Goal: Transaction & Acquisition: Purchase product/service

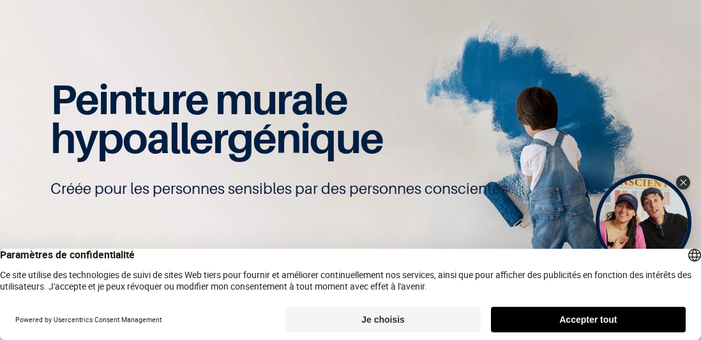
scroll to position [83, 0]
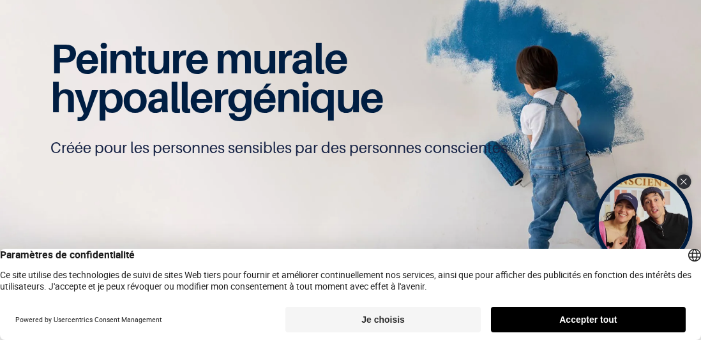
click at [682, 183] on icon "Close Tolstoy widget" at bounding box center [683, 182] width 7 height 6
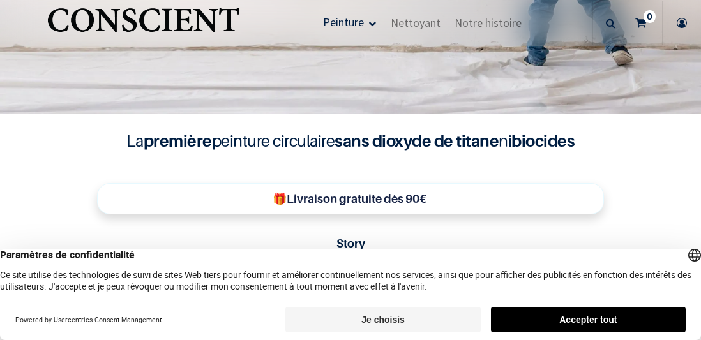
scroll to position [259, 0]
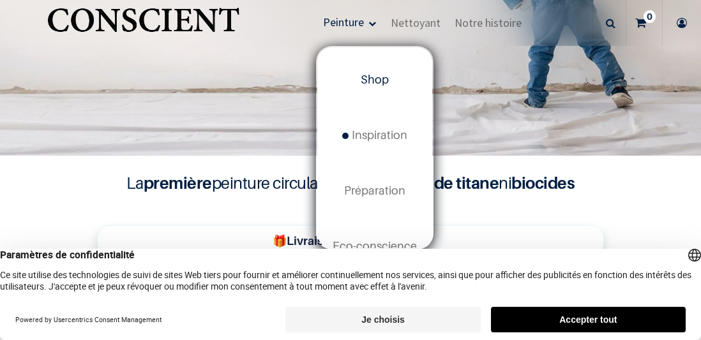
click at [381, 84] on span "Shop" at bounding box center [375, 79] width 28 height 13
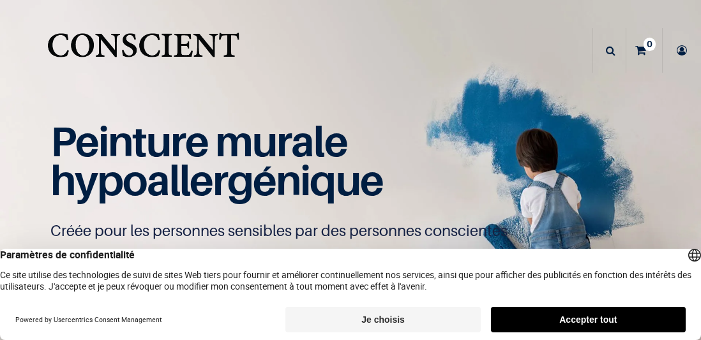
scroll to position [43, 0]
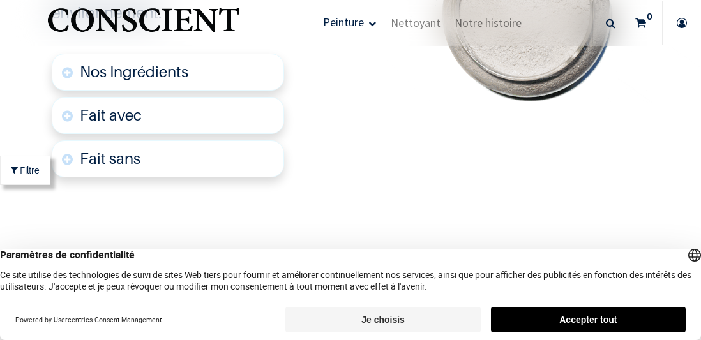
scroll to position [2758, 0]
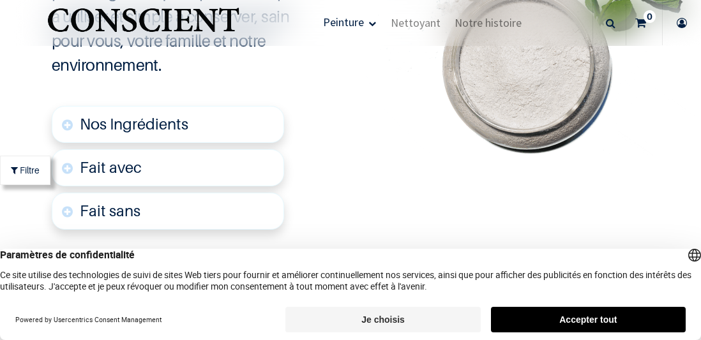
click at [94, 115] on span "Nos Ingrédients" at bounding box center [134, 124] width 109 height 19
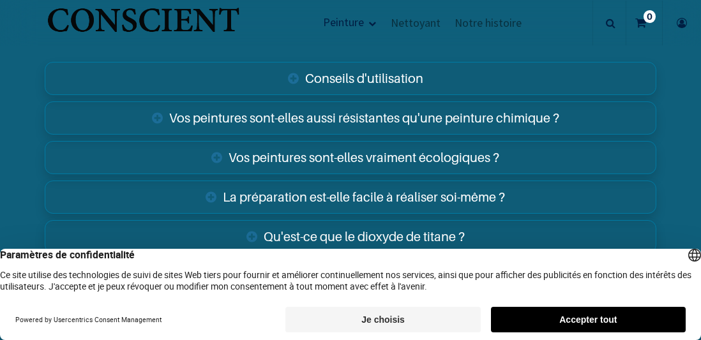
scroll to position [4304, 0]
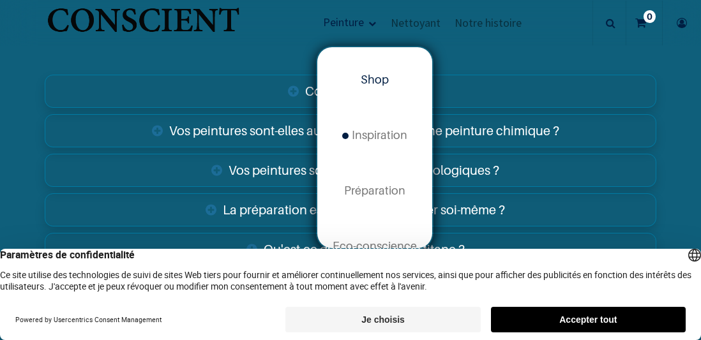
click at [373, 79] on span "Shop" at bounding box center [375, 79] width 28 height 13
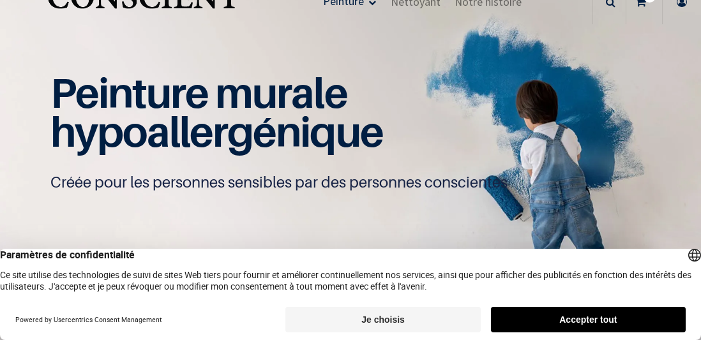
scroll to position [1, 0]
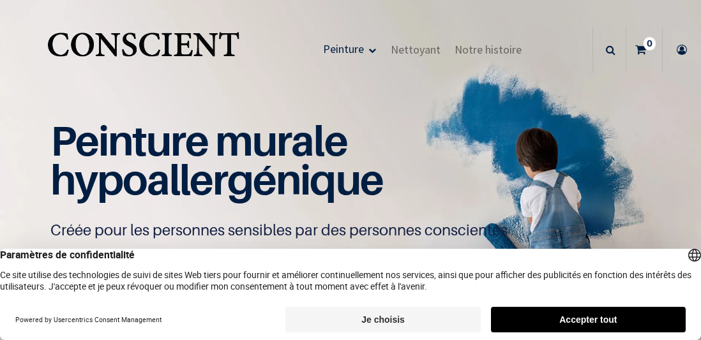
click at [405, 314] on button "Je choisis" at bounding box center [382, 320] width 195 height 26
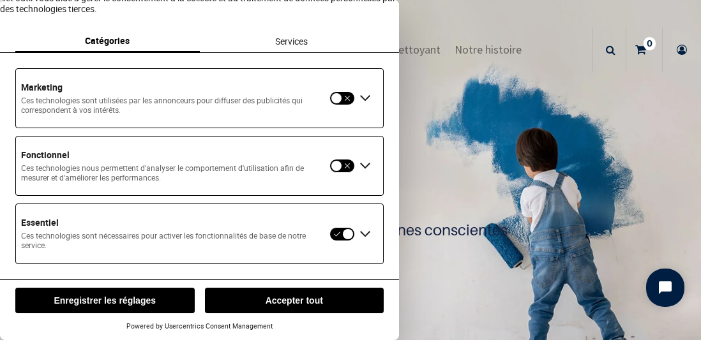
scroll to position [40, 0]
click at [167, 296] on button "Enregistrer les réglages" at bounding box center [104, 301] width 179 height 26
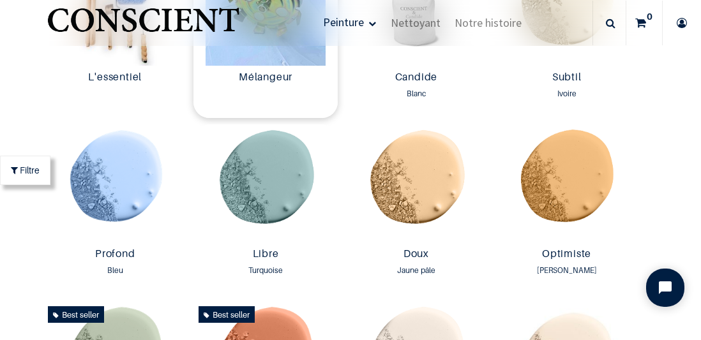
scroll to position [678, 0]
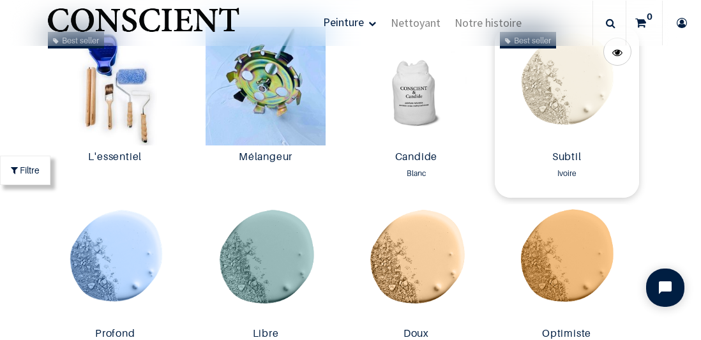
click at [569, 112] on img at bounding box center [567, 86] width 144 height 119
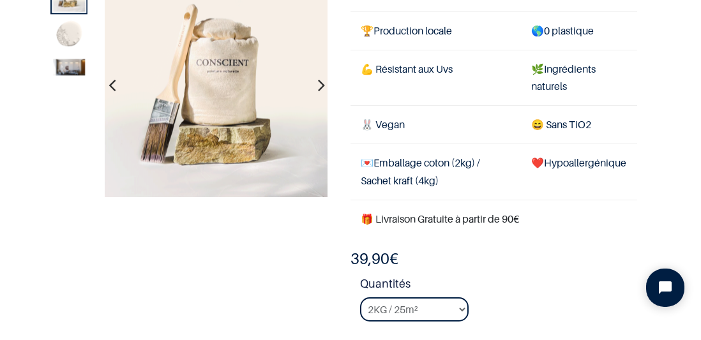
scroll to position [147, 0]
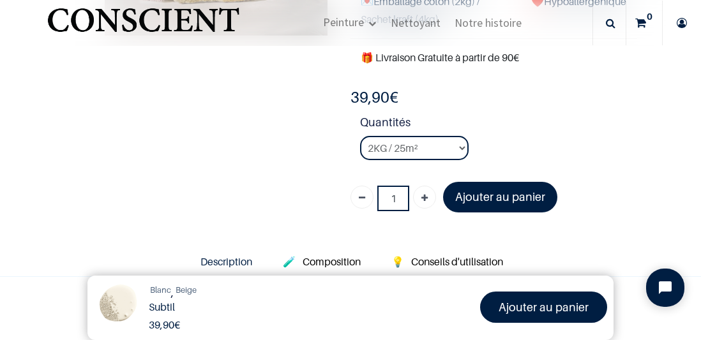
scroll to position [247, 0]
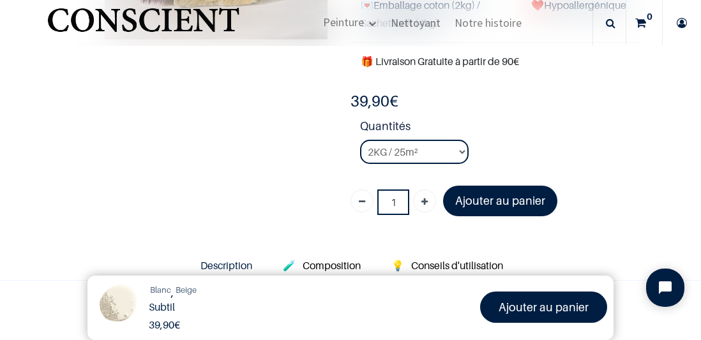
click at [422, 196] on icon "Ajouter" at bounding box center [424, 202] width 6 height 23
type input "4"
